Goal: Task Accomplishment & Management: Manage account settings

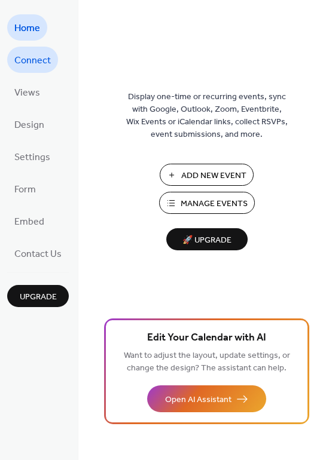
click at [40, 65] on span "Connect" at bounding box center [32, 60] width 36 height 19
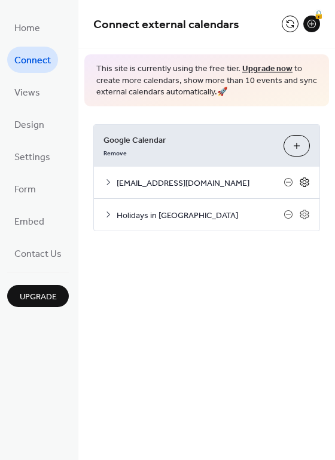
click at [302, 179] on icon at bounding box center [304, 183] width 9 height 10
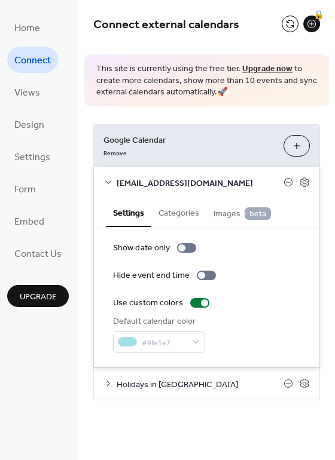
click at [181, 212] on button "Categories" at bounding box center [178, 213] width 55 height 28
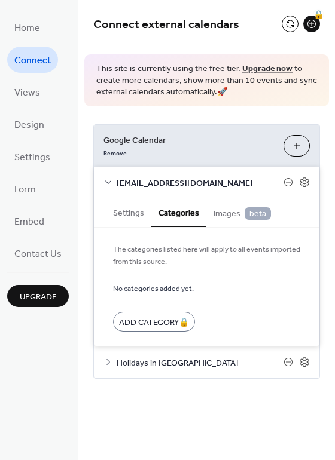
click at [134, 219] on button "Settings" at bounding box center [128, 213] width 45 height 28
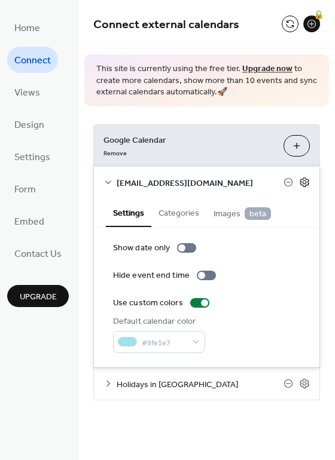
click at [303, 182] on icon at bounding box center [305, 183] width 4 height 4
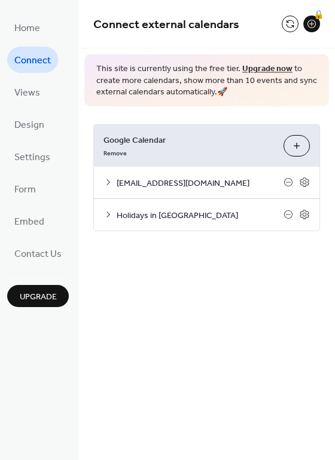
click at [167, 185] on span "[EMAIL_ADDRESS][DOMAIN_NAME]" at bounding box center [200, 183] width 167 height 13
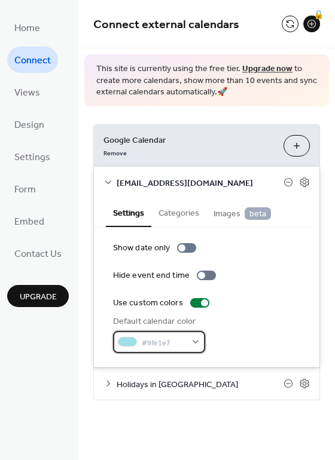
click at [155, 342] on span "#9fe1e7" at bounding box center [164, 343] width 44 height 13
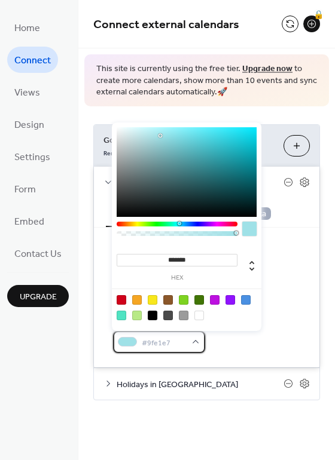
click at [155, 342] on span "#9fe1e7" at bounding box center [164, 343] width 44 height 13
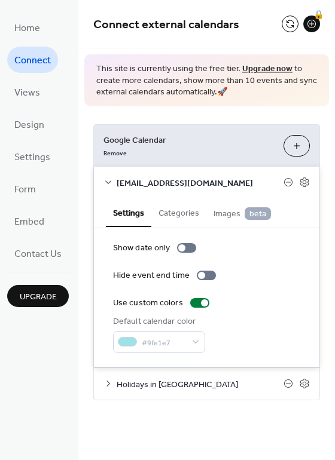
click at [251, 342] on div "Default calendar color #9fe1e7" at bounding box center [206, 335] width 187 height 38
click at [190, 309] on label "Use custom colors" at bounding box center [163, 303] width 101 height 13
click at [227, 211] on span "Images beta" at bounding box center [241, 214] width 57 height 13
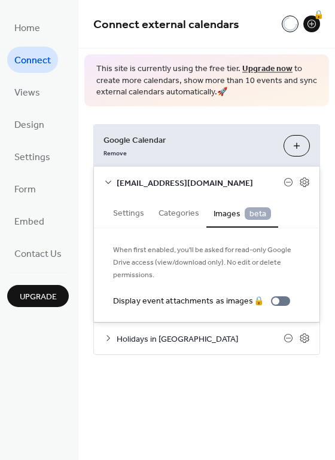
click at [183, 220] on button "Categories" at bounding box center [178, 213] width 55 height 28
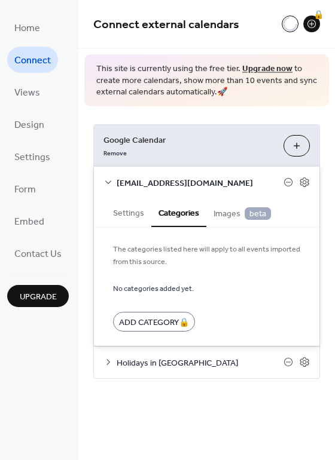
click at [128, 219] on button "Settings" at bounding box center [128, 213] width 45 height 28
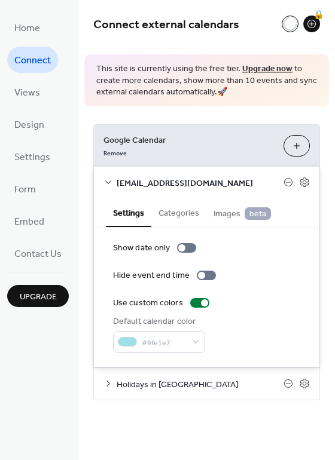
click at [108, 178] on icon at bounding box center [108, 183] width 10 height 10
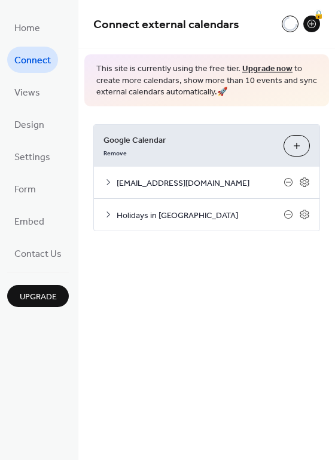
click at [106, 215] on icon at bounding box center [108, 215] width 10 height 10
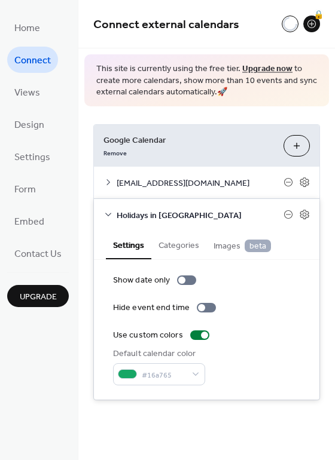
click at [156, 183] on span "[EMAIL_ADDRESS][DOMAIN_NAME]" at bounding box center [200, 183] width 167 height 13
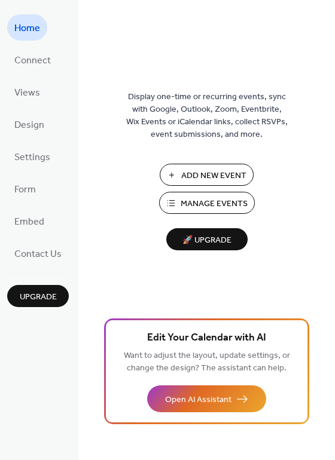
click at [208, 199] on span "Manage Events" at bounding box center [214, 204] width 67 height 13
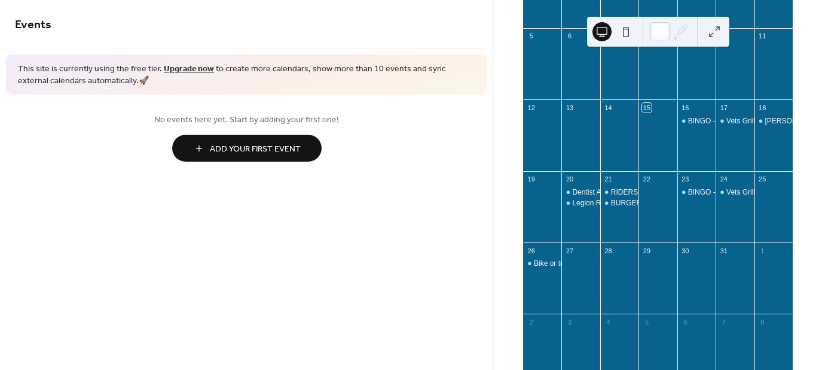
scroll to position [175, 0]
click at [588, 197] on div "Dentist Appointment" at bounding box center [604, 192] width 64 height 10
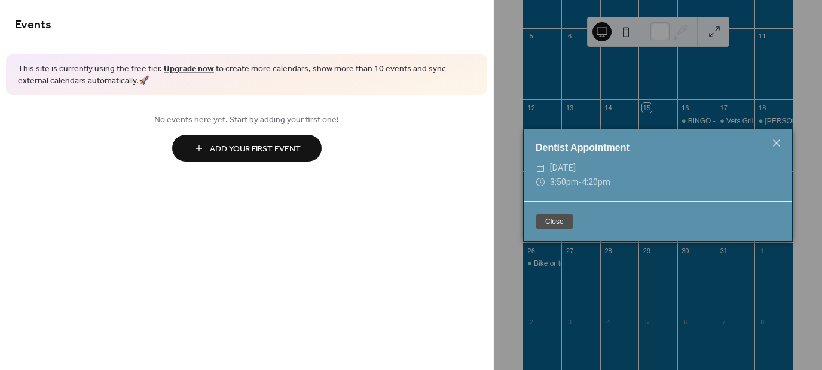
click at [550, 222] on button "Close" at bounding box center [555, 221] width 38 height 16
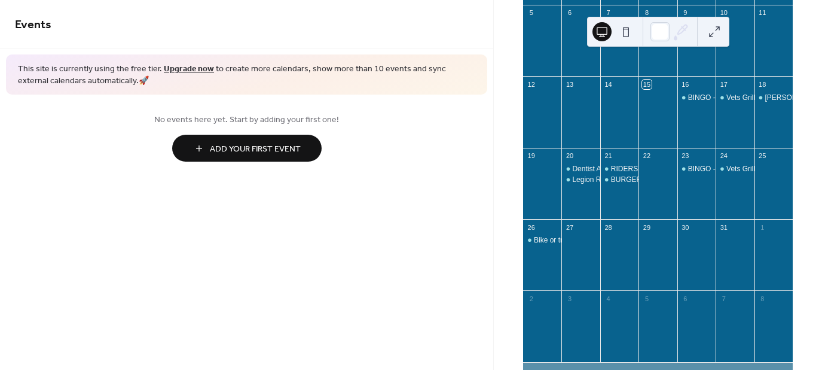
scroll to position [199, 0]
click at [173, 67] on link "Upgrade now" at bounding box center [189, 69] width 50 height 16
